Goal: Check status

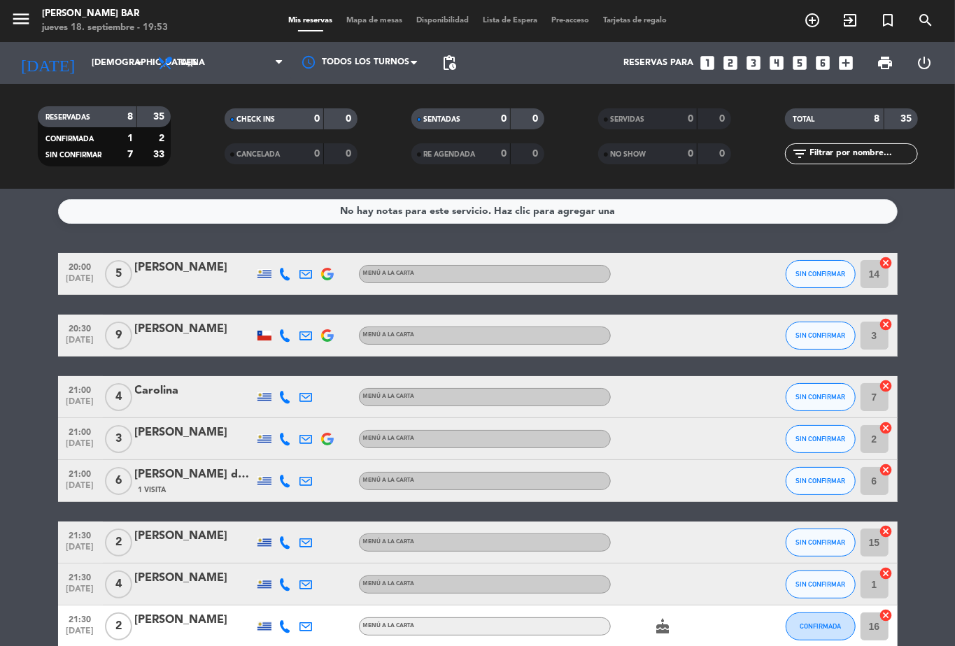
click at [945, 367] on bookings-row "20:00 sep. 18 5 Veronica Hontou Menú a la carta SIN CONFIRMAR 14 cancel 20:30 s…" at bounding box center [477, 450] width 955 height 395
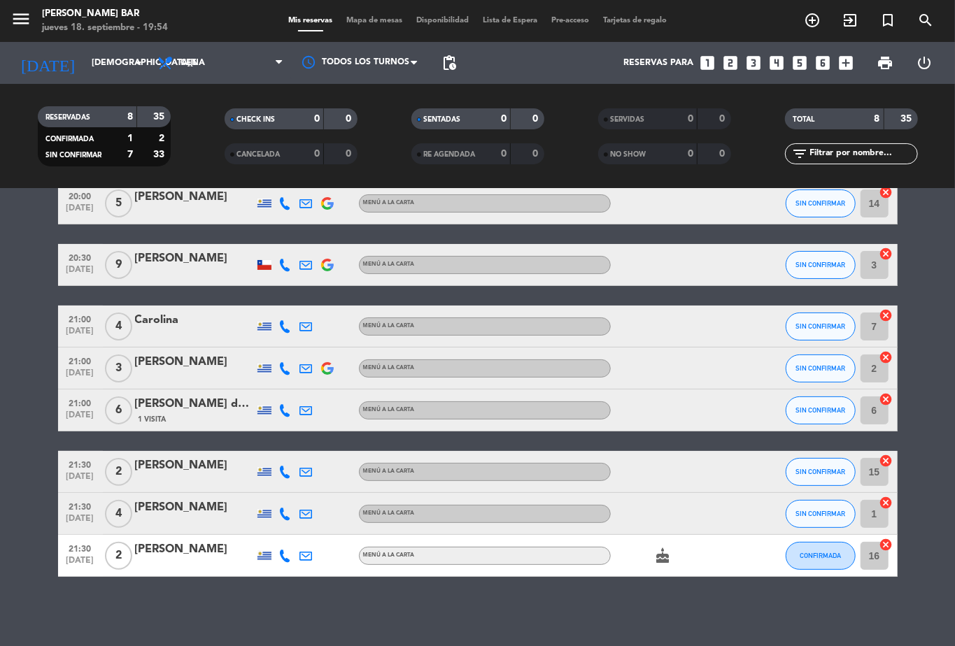
scroll to position [71, 0]
click at [0, 417] on bookings-row "20:00 sep. 18 5 Veronica Hontou Menú a la carta SIN CONFIRMAR 14 cancel 20:30 s…" at bounding box center [477, 380] width 955 height 395
